Goal: Book appointment/travel/reservation

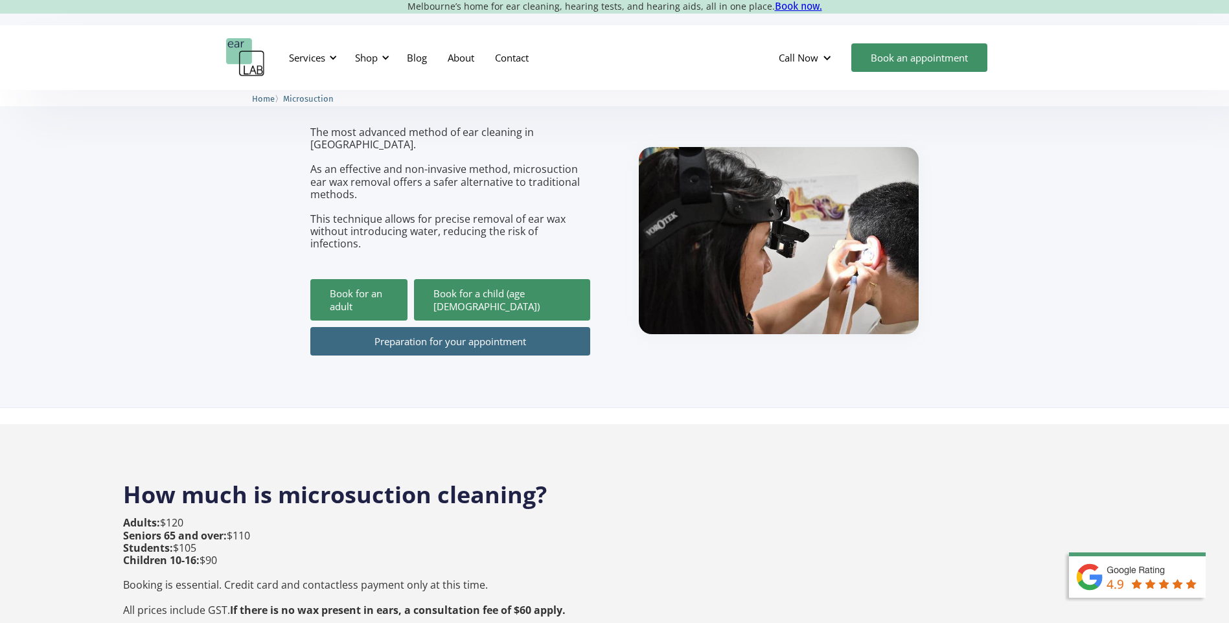
scroll to position [194, 0]
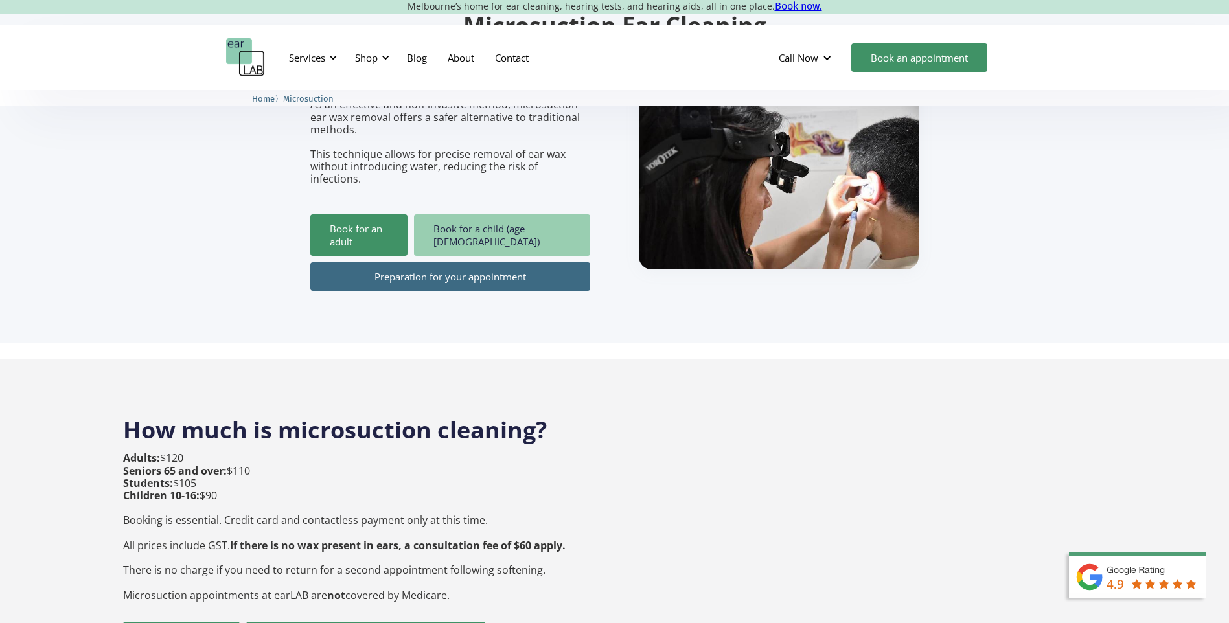
click at [506, 231] on link "Book for a child (age [DEMOGRAPHIC_DATA])" at bounding box center [502, 234] width 176 height 41
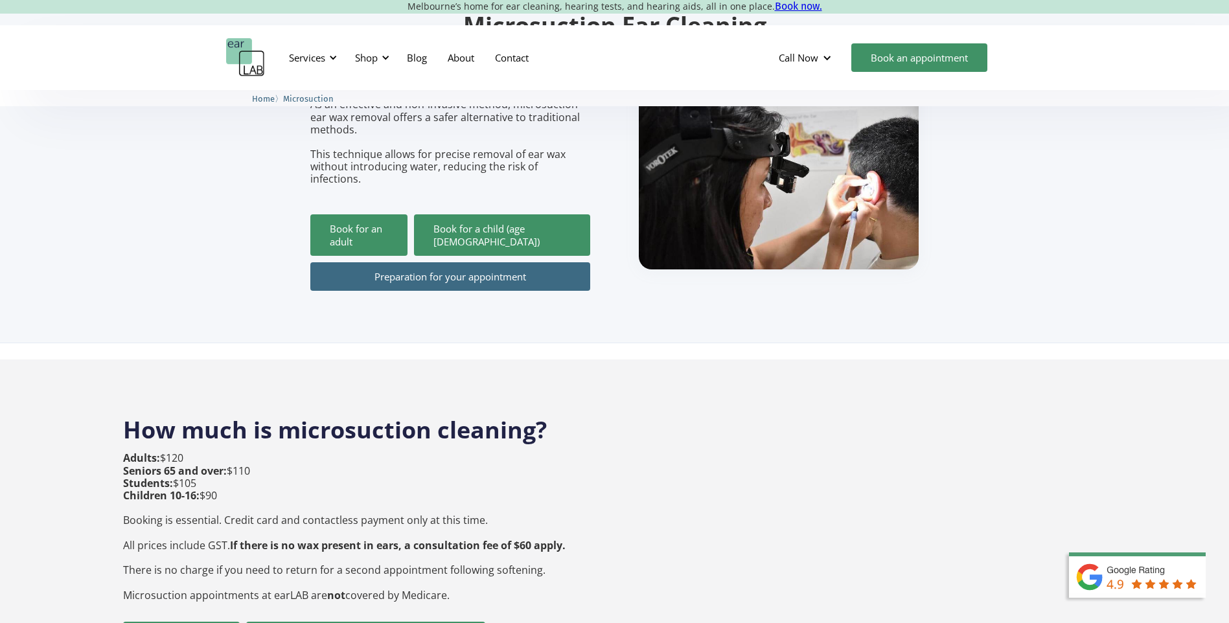
scroll to position [324, 0]
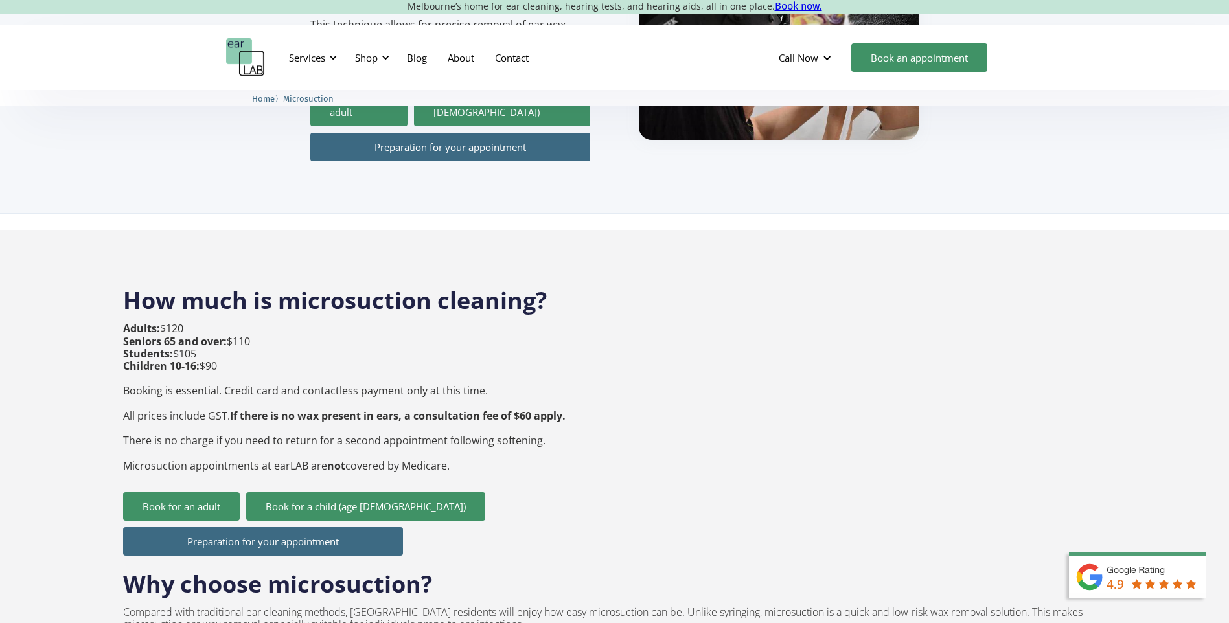
drag, startPoint x: 124, startPoint y: 325, endPoint x: 289, endPoint y: 338, distance: 165.0
click at [289, 338] on p "Adults: $120 Seniors 65 and over: $110 Students: $105 Children 10-16: $90 Booki…" at bounding box center [344, 397] width 442 height 149
drag, startPoint x: 289, startPoint y: 338, endPoint x: 271, endPoint y: 361, distance: 28.6
click at [271, 361] on p "Adults: $120 Seniors 65 and over: $110 Students: $105 Children 10-16: $90 Booki…" at bounding box center [344, 397] width 442 height 149
drag, startPoint x: 146, startPoint y: 354, endPoint x: 310, endPoint y: 369, distance: 164.5
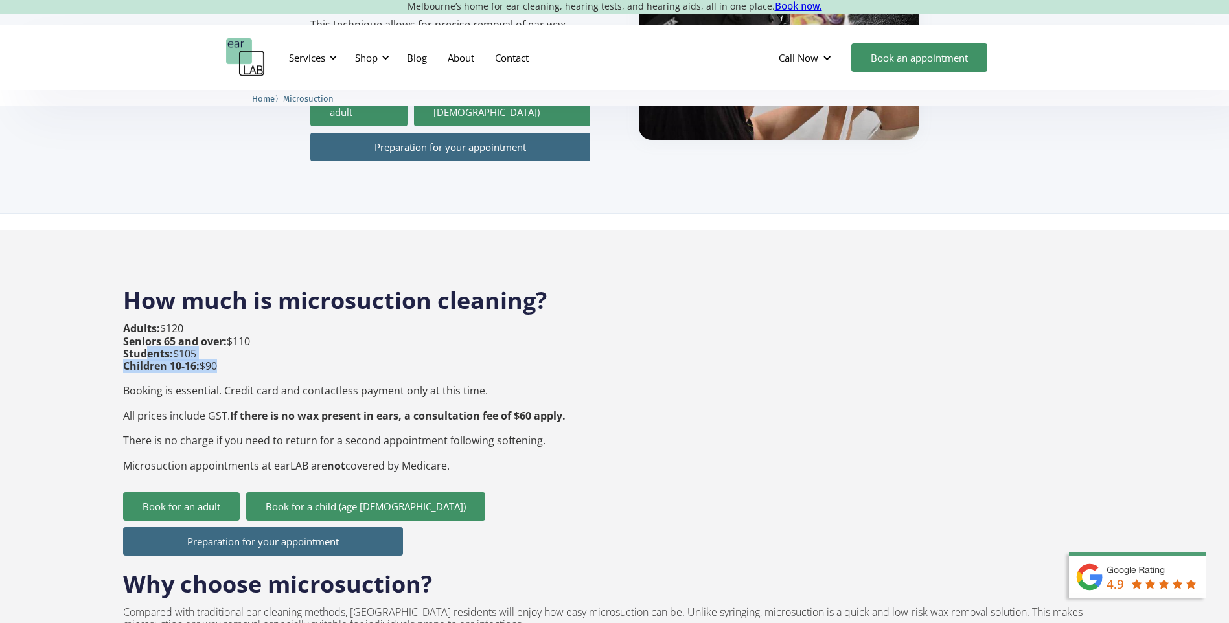
click at [310, 369] on p "Adults: $120 Seniors 65 and over: $110 Students: $105 Children 10-16: $90 Booki…" at bounding box center [344, 397] width 442 height 149
drag, startPoint x: 310, startPoint y: 369, endPoint x: 257, endPoint y: 372, distance: 53.3
click at [257, 372] on p "Adults: $120 Seniors 65 and over: $110 Students: $105 Children 10-16: $90 Booki…" at bounding box center [344, 397] width 442 height 149
drag, startPoint x: 162, startPoint y: 374, endPoint x: 296, endPoint y: 374, distance: 134.1
click at [296, 374] on p "Adults: $120 Seniors 65 and over: $110 Students: $105 Children 10-16: $90 Booki…" at bounding box center [344, 397] width 442 height 149
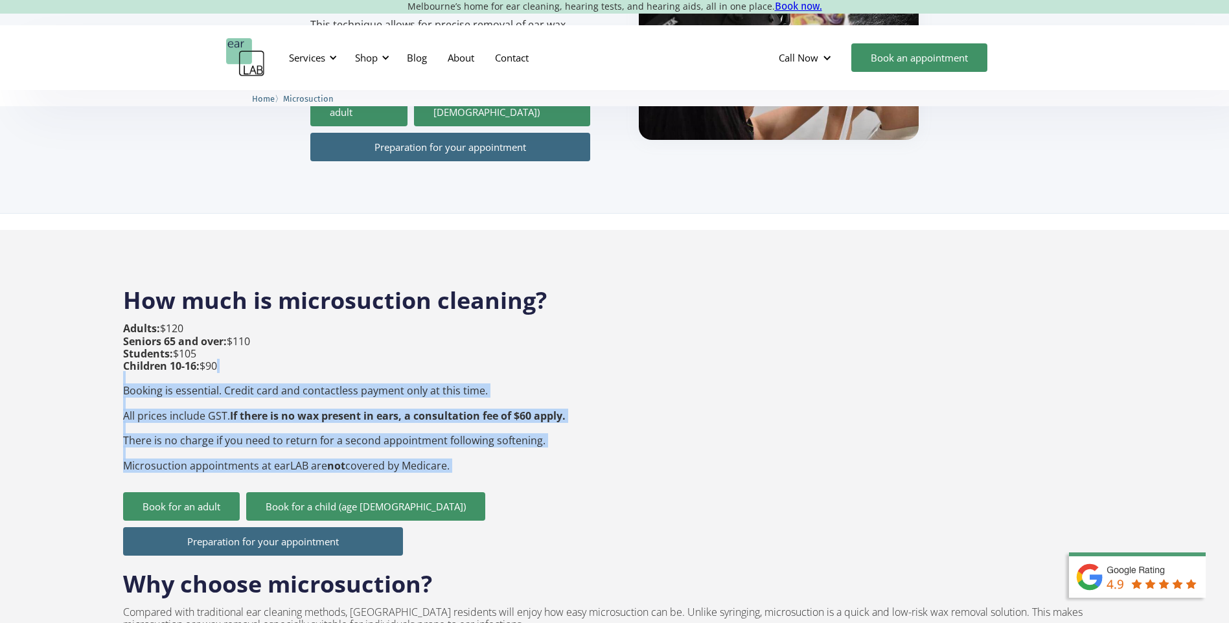
drag, startPoint x: 229, startPoint y: 379, endPoint x: 604, endPoint y: 477, distance: 388.4
click at [604, 477] on div "How much is microsuction cleaning? Adults: $120 Seniors 65 and over: $110 Stude…" at bounding box center [614, 615] width 983 height 686
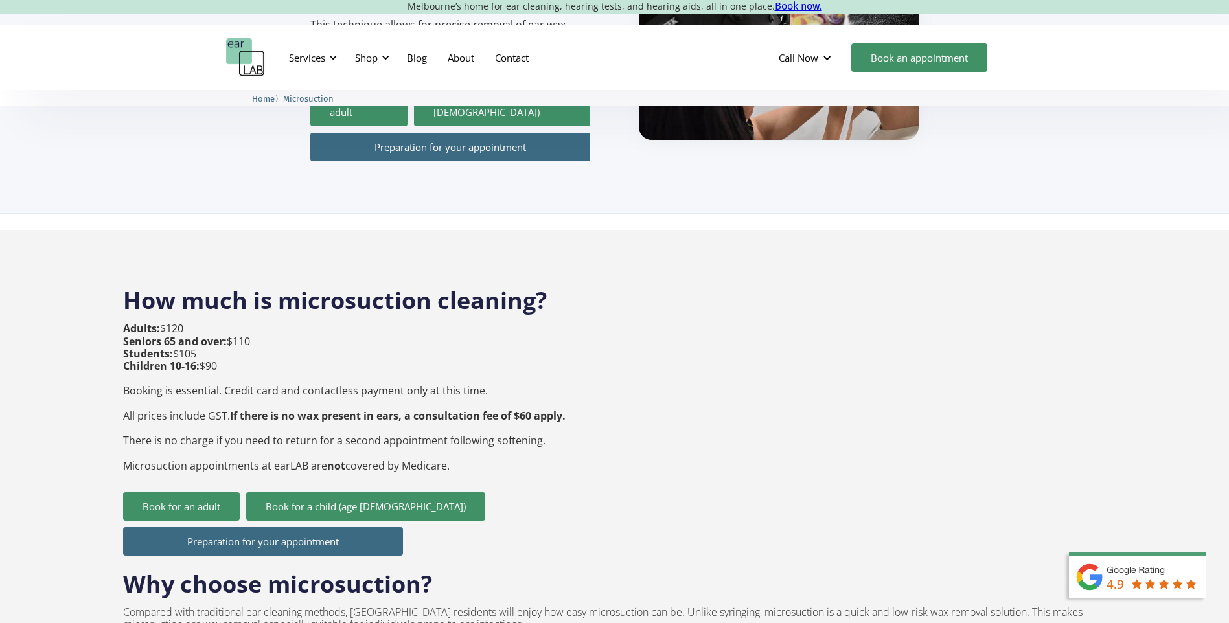
drag, startPoint x: 604, startPoint y: 477, endPoint x: 546, endPoint y: 494, distance: 60.7
click at [547, 494] on div "Book for an adult Book for a child (age [DEMOGRAPHIC_DATA])" at bounding box center [614, 506] width 983 height 29
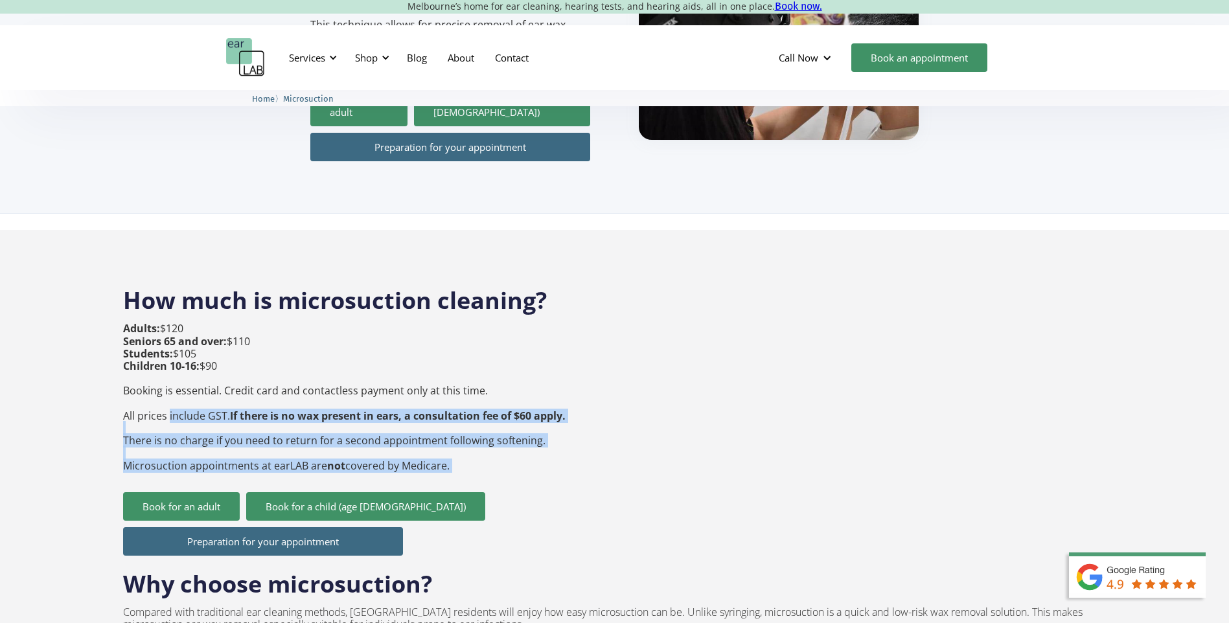
drag, startPoint x: 172, startPoint y: 415, endPoint x: 619, endPoint y: 457, distance: 448.9
click at [619, 457] on div "How much is microsuction cleaning? Adults: $120 Seniors 65 and over: $110 Stude…" at bounding box center [614, 615] width 983 height 686
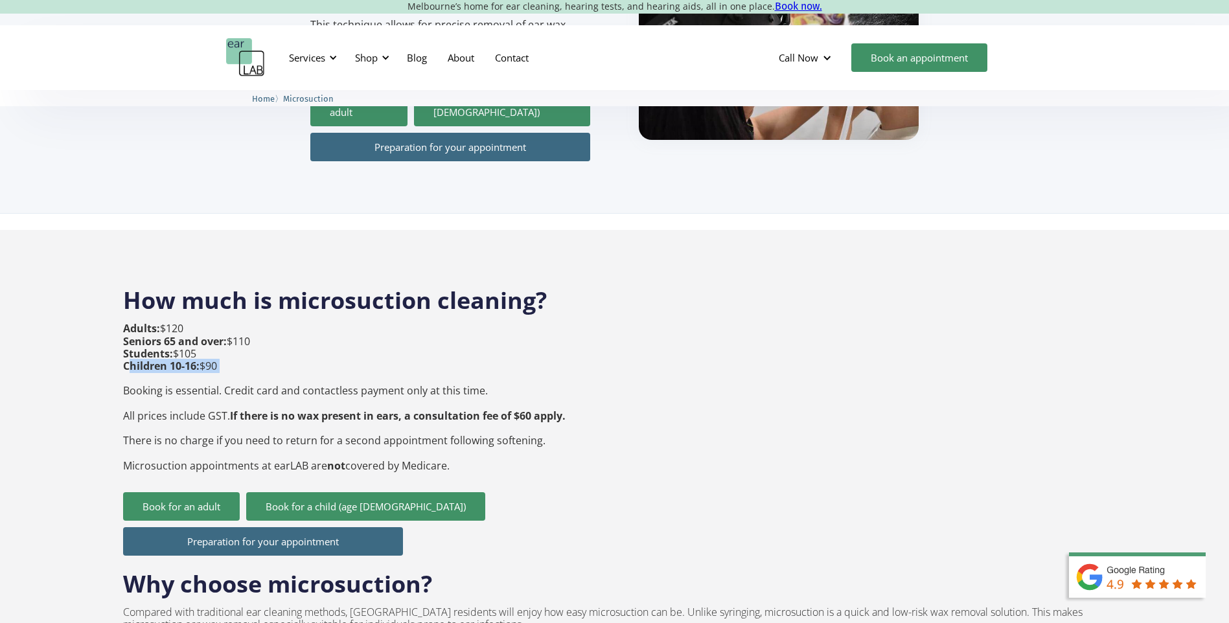
drag, startPoint x: 131, startPoint y: 369, endPoint x: 214, endPoint y: 374, distance: 82.4
click at [214, 374] on p "Adults: $120 Seniors 65 and over: $110 Students: $105 Children 10-16: $90 Booki…" at bounding box center [344, 397] width 442 height 149
click at [380, 438] on p "Adults: $120 Seniors 65 and over: $110 Students: $105 Children 10-16: $90 Booki…" at bounding box center [344, 397] width 442 height 149
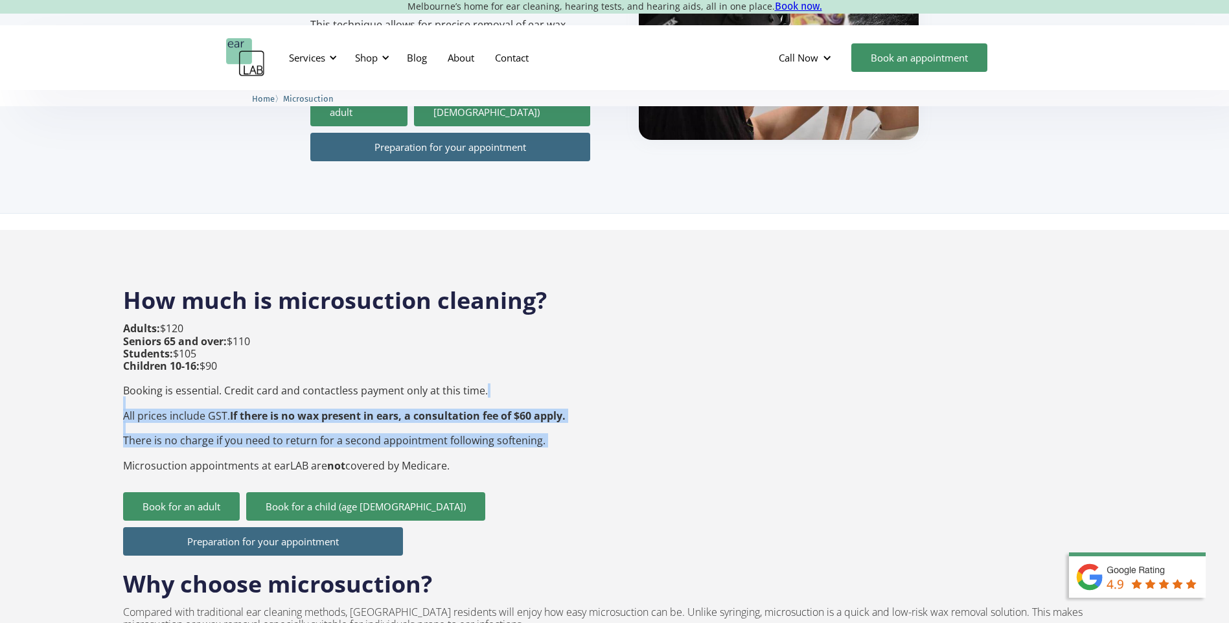
drag, startPoint x: 339, startPoint y: 403, endPoint x: 562, endPoint y: 445, distance: 226.1
click at [562, 445] on p "Adults: $120 Seniors 65 and over: $110 Students: $105 Children 10-16: $90 Booki…" at bounding box center [344, 397] width 442 height 149
drag, startPoint x: 562, startPoint y: 445, endPoint x: 451, endPoint y: 472, distance: 114.1
click at [556, 490] on div "Adults: $120 Seniors 65 and over: $110 Students: $105 Children 10-16: $90 Booki…" at bounding box center [344, 407] width 442 height 169
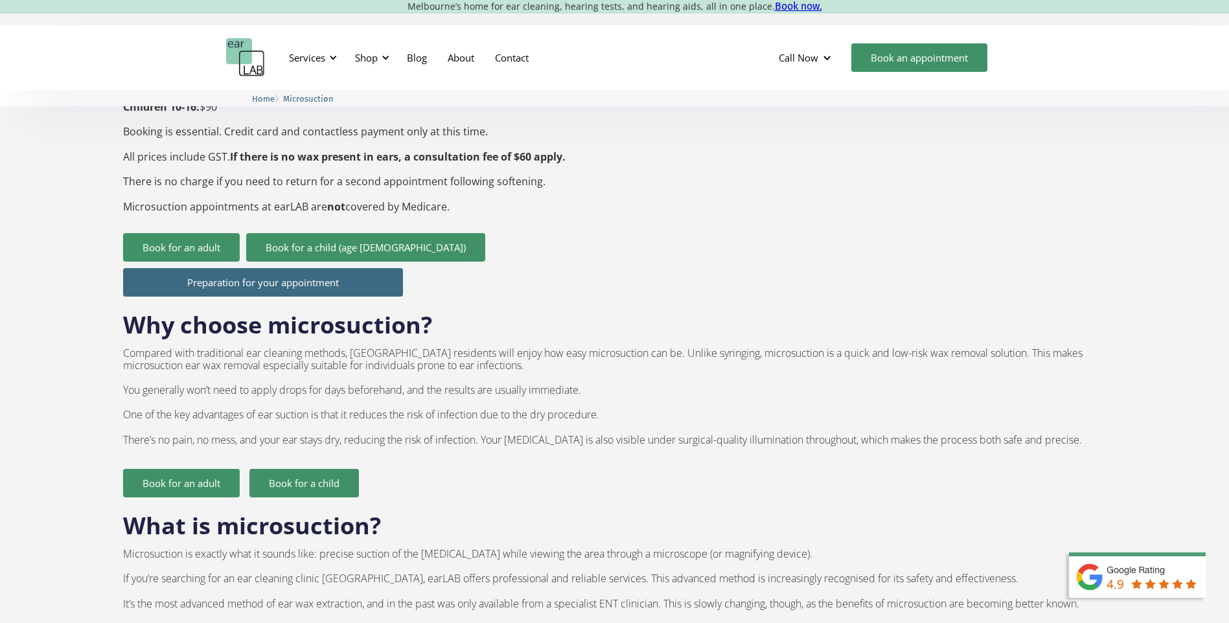
scroll to position [194, 0]
